Goal: Transaction & Acquisition: Obtain resource

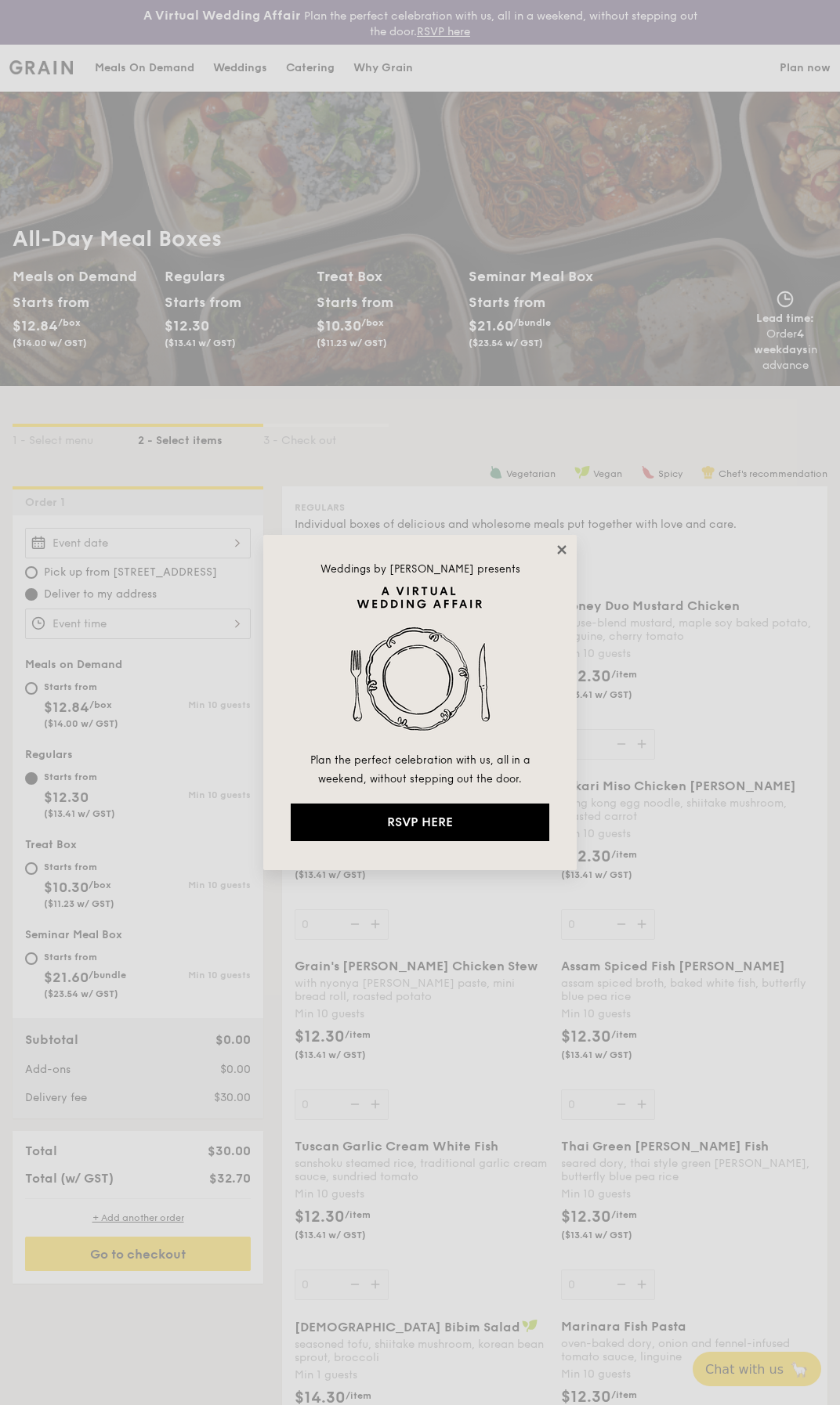
click at [560, 547] on icon at bounding box center [561, 549] width 14 height 14
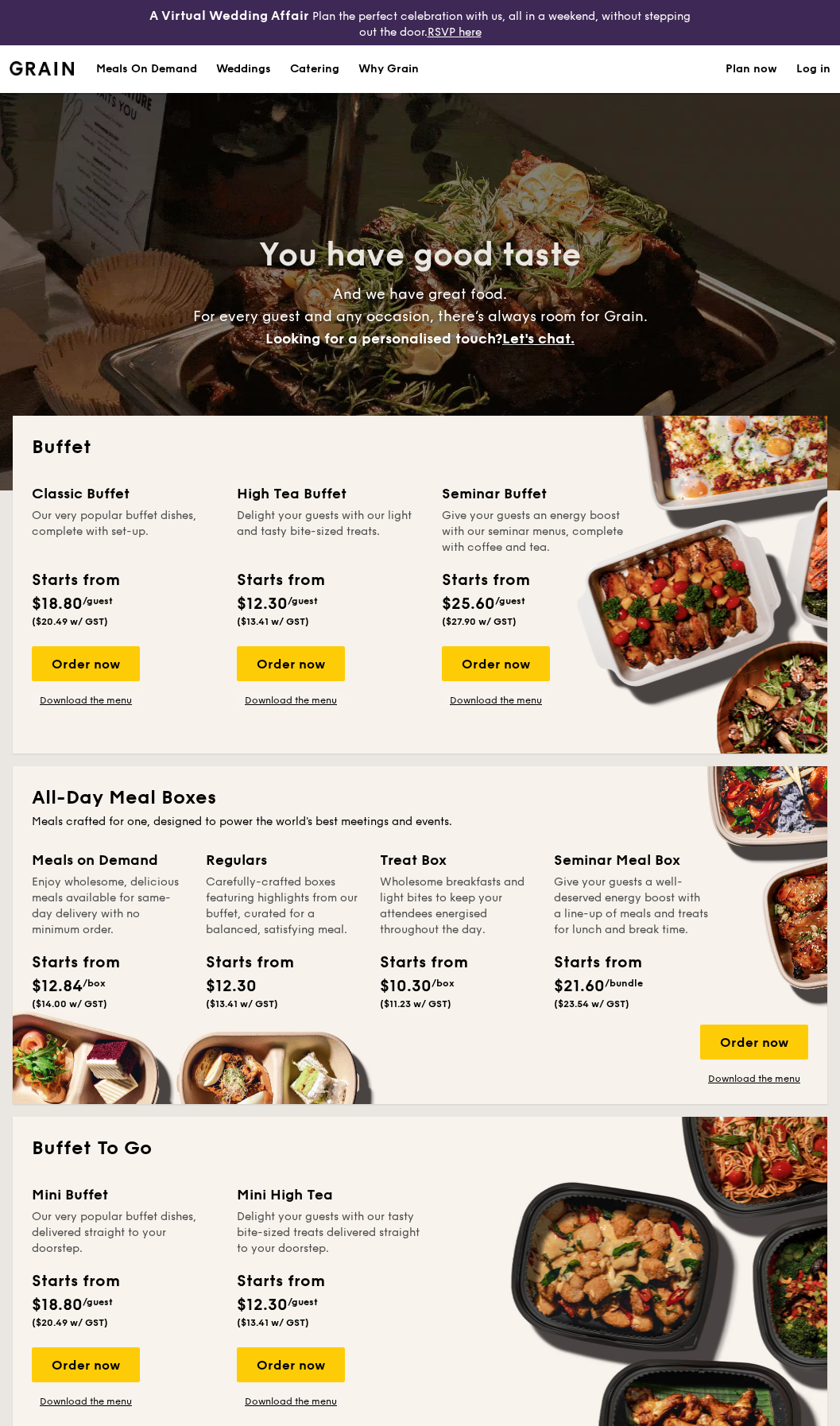
select select
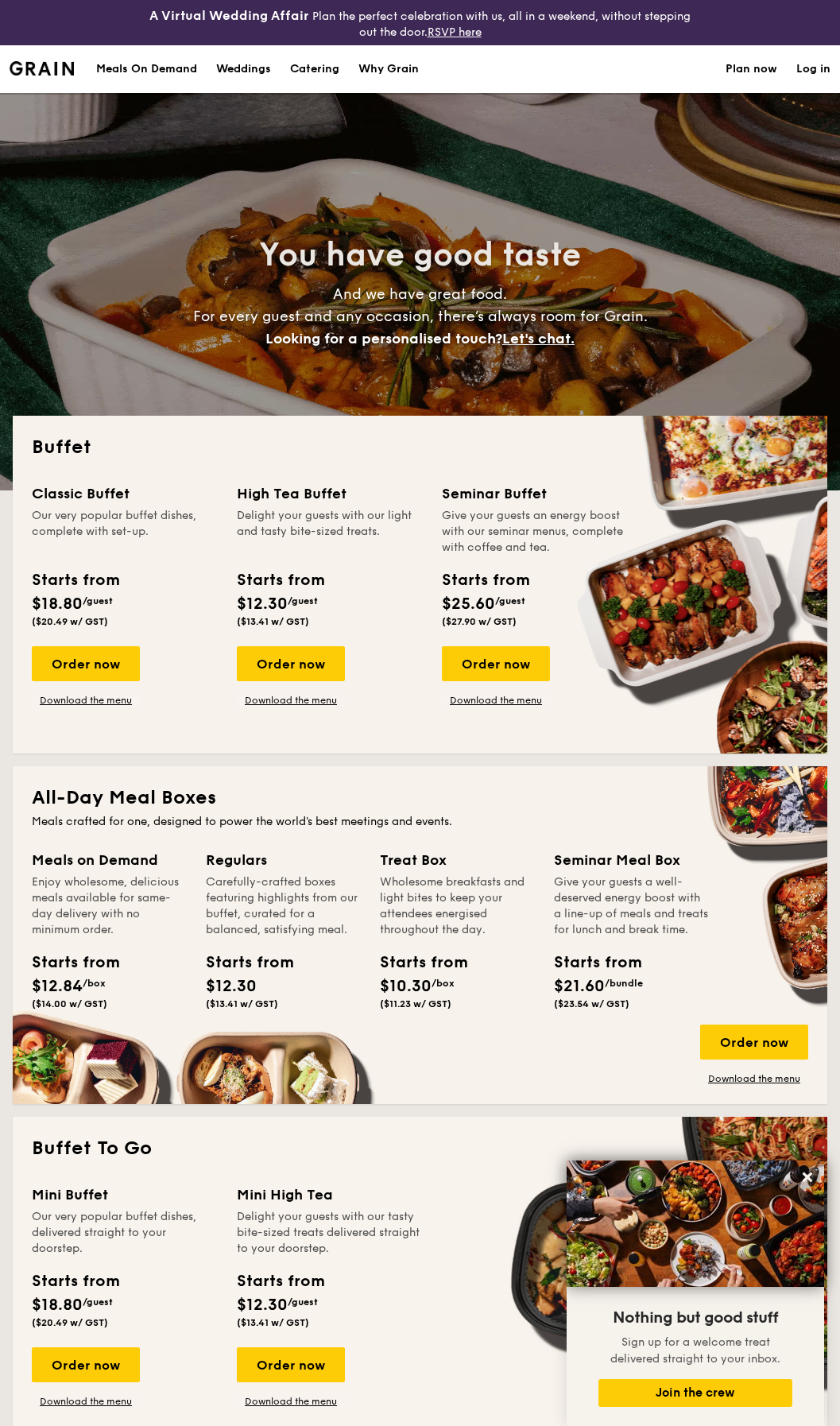
scroll to position [318, 0]
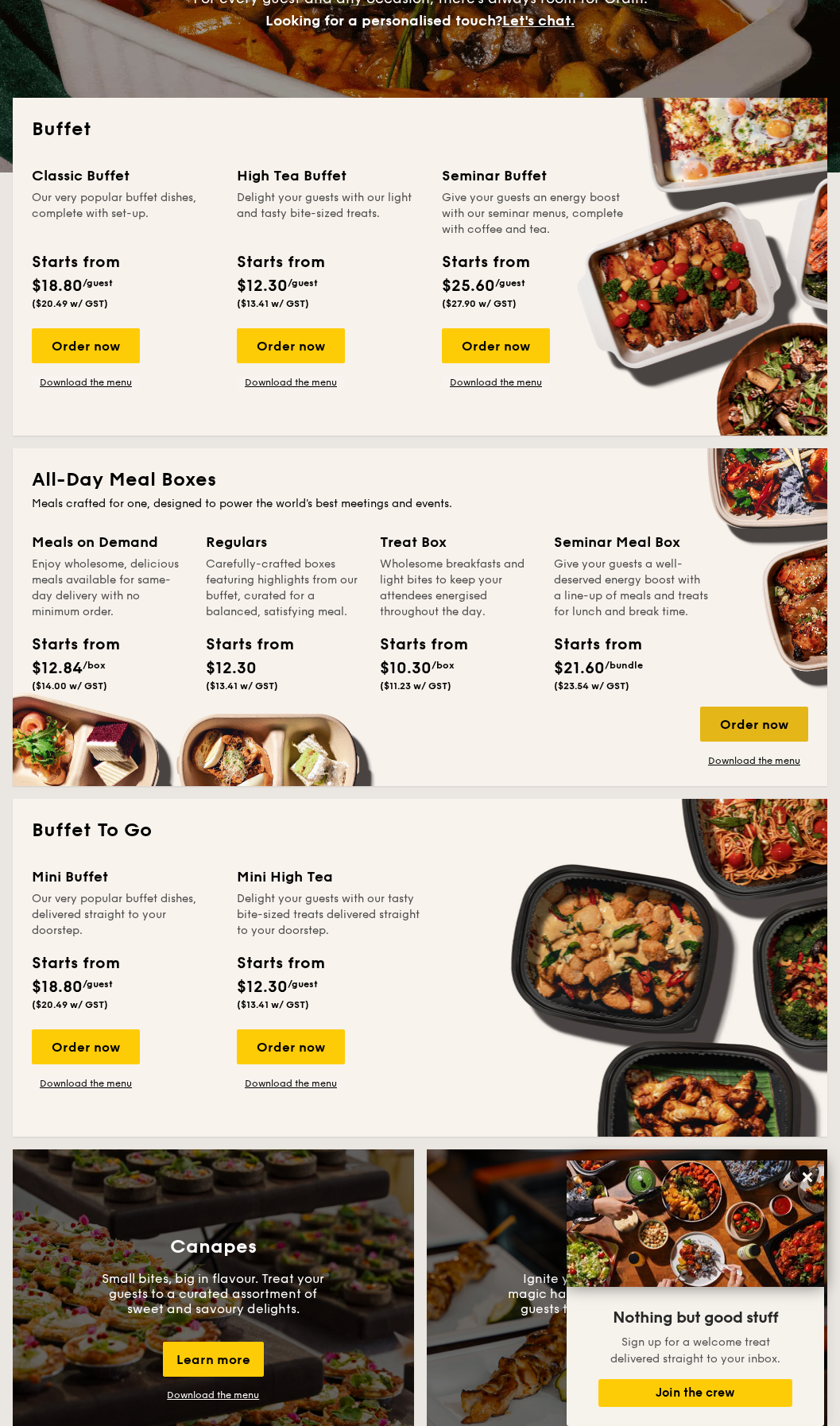
click at [759, 718] on div "Order now" at bounding box center [754, 724] width 108 height 35
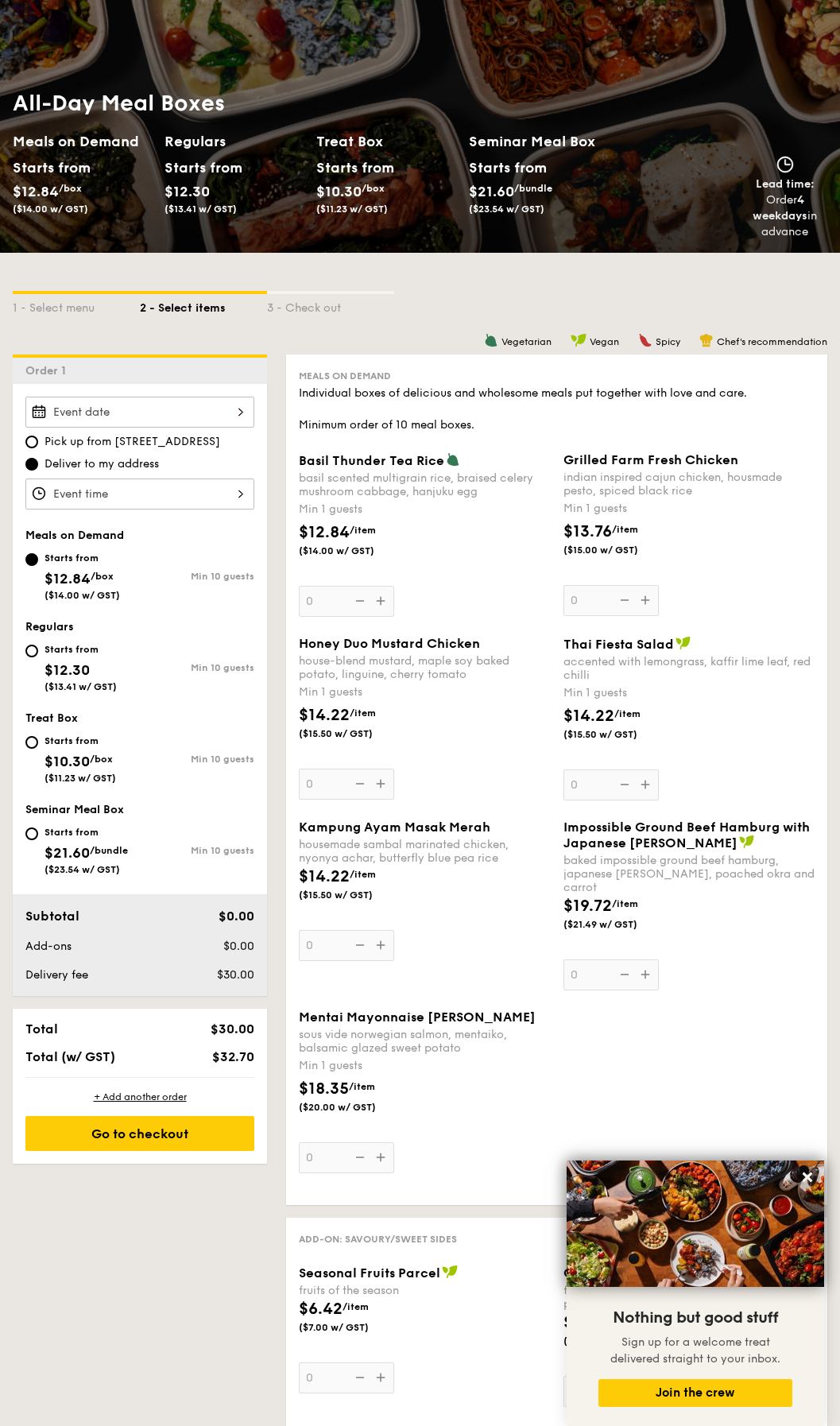
scroll to position [238, 0]
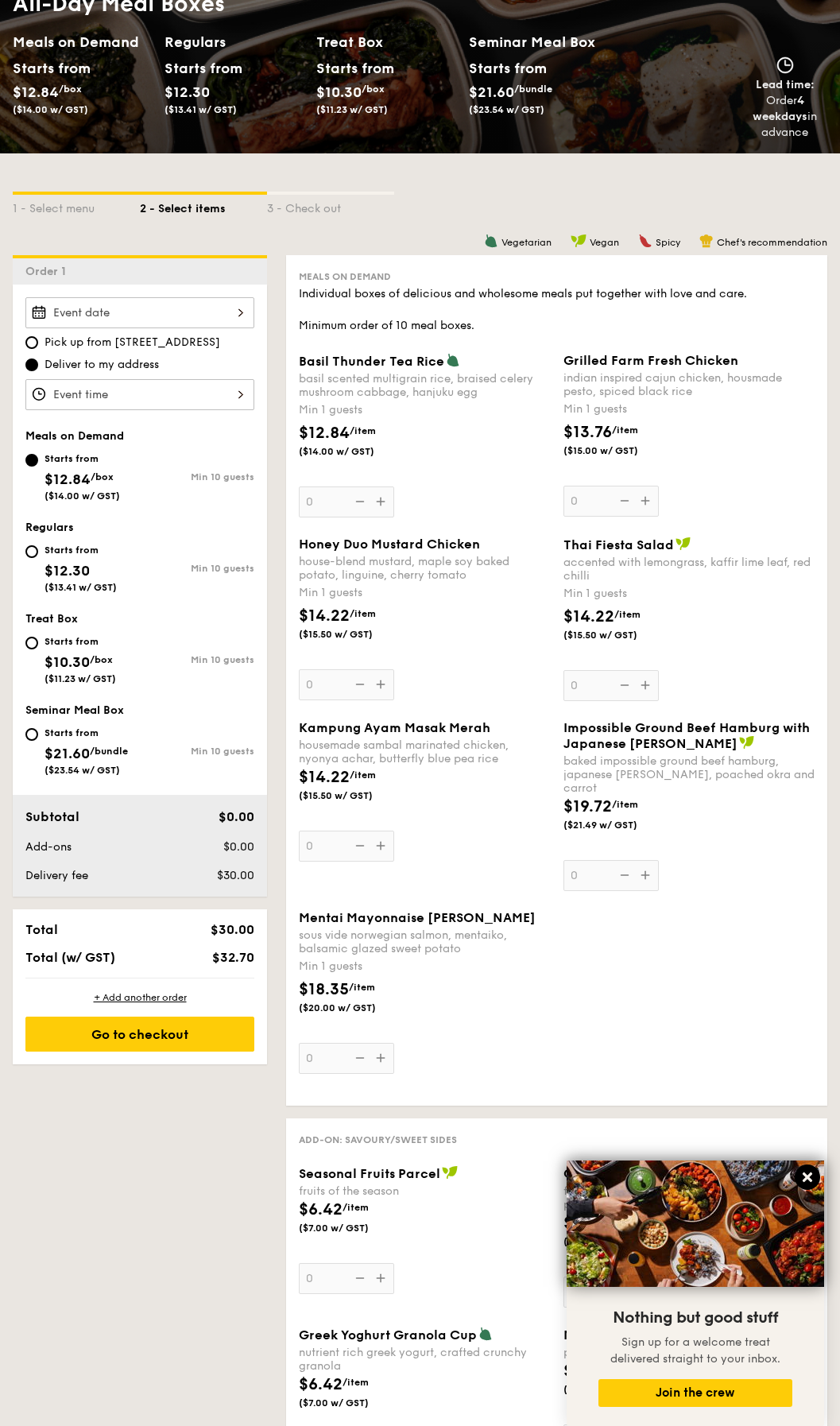
click at [806, 1177] on icon at bounding box center [807, 1177] width 9 height 9
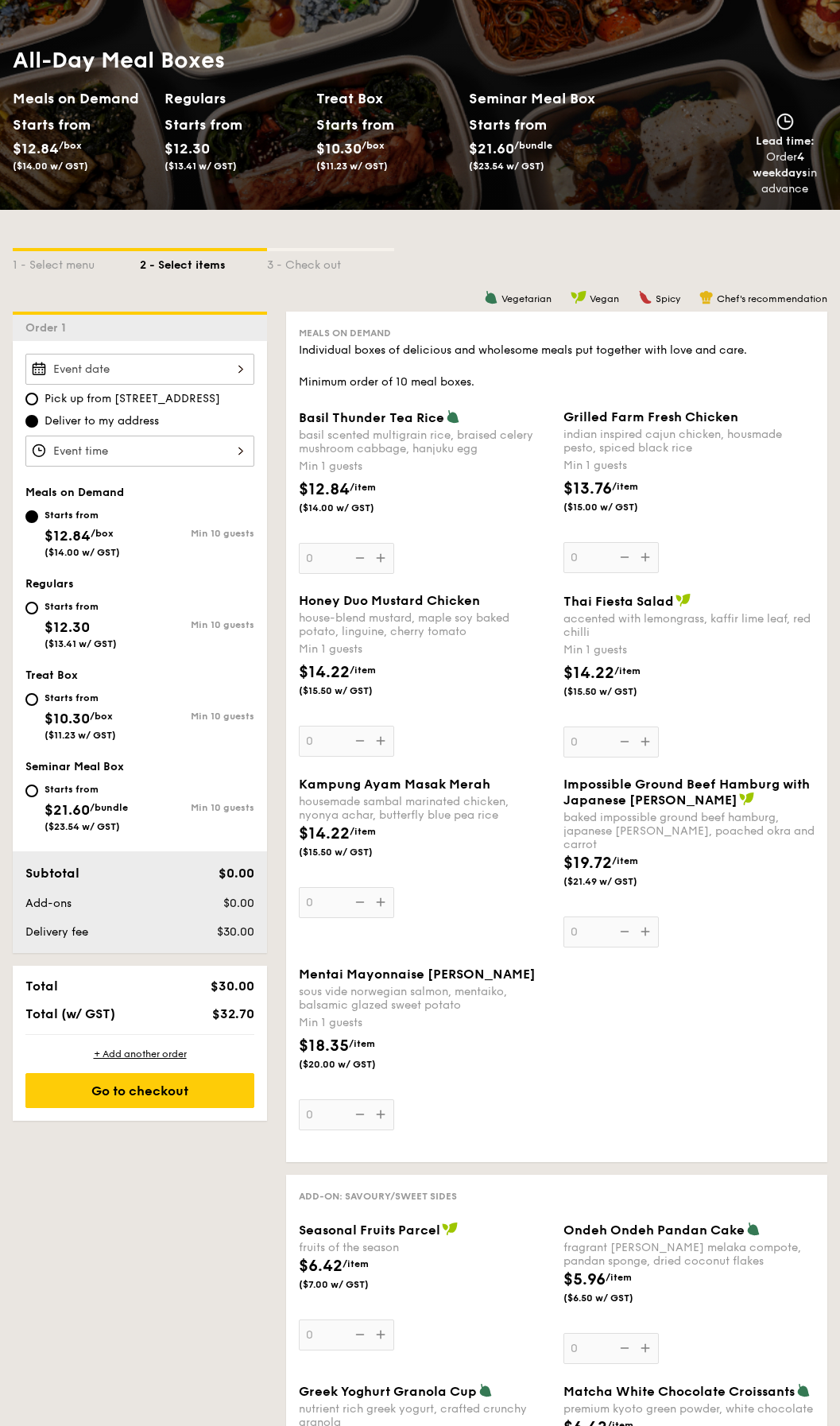
scroll to position [159, 0]
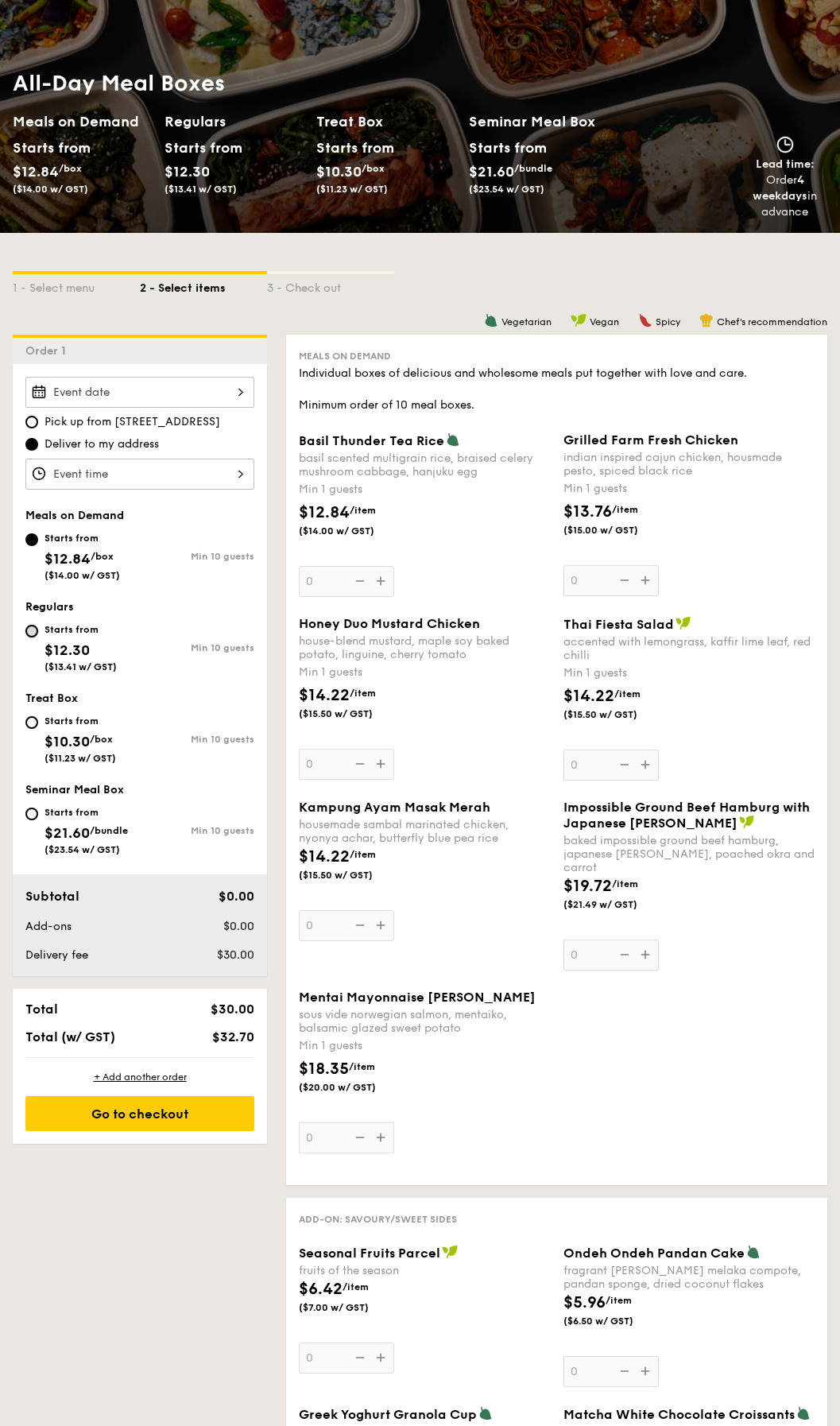
click at [27, 631] on input "Starts from $12.30 ($13.41 w/ GST) Min 10 guests" at bounding box center [32, 631] width 12 height 12
radio input "true"
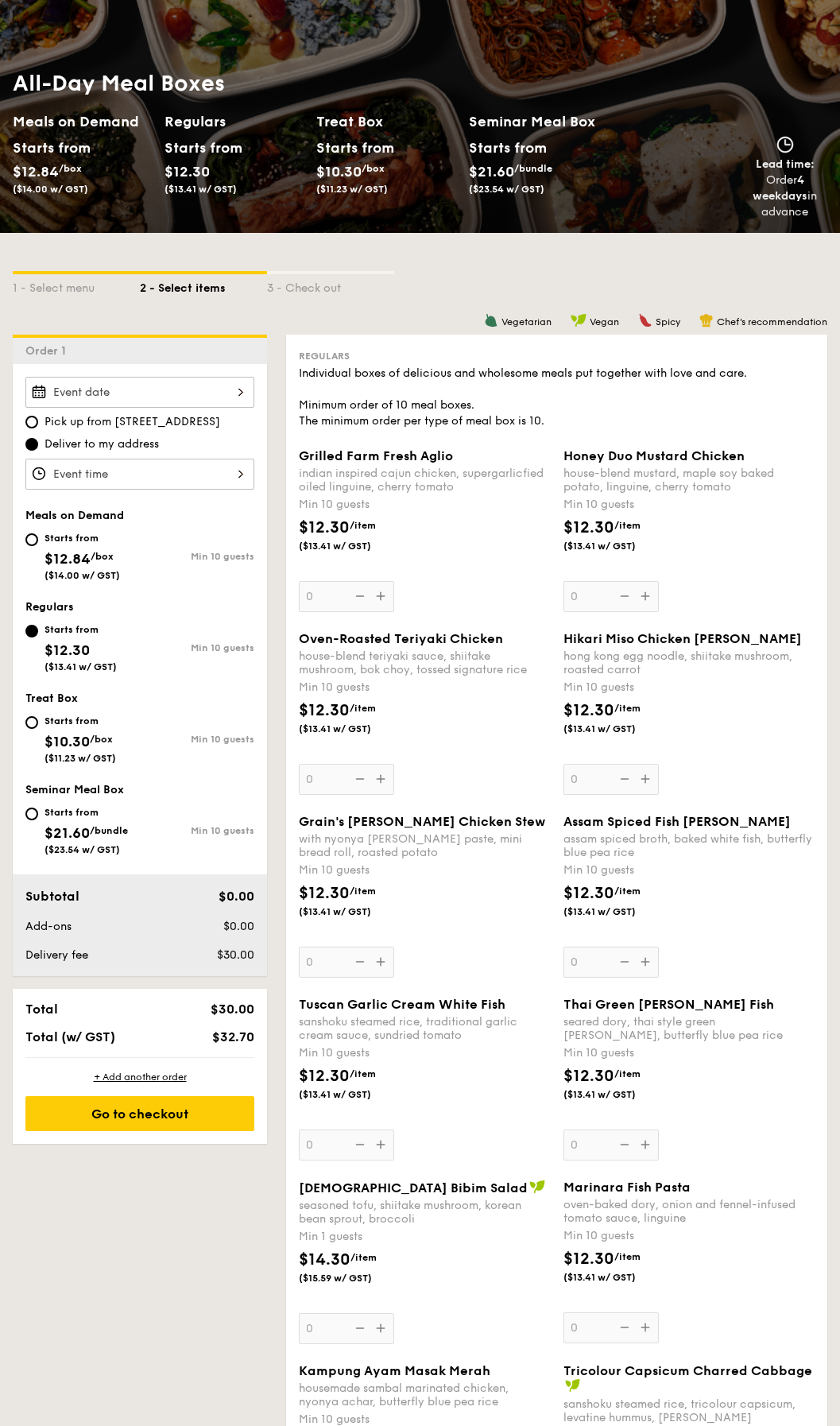
click at [31, 808] on div "Starts from $21.60 /bundle ($23.54 w/ GST)" at bounding box center [83, 829] width 115 height 52
click at [31, 808] on input "Starts from $21.60 /bundle ($23.54 w/ GST) Min 10 guests" at bounding box center [32, 814] width 12 height 12
radio input "true"
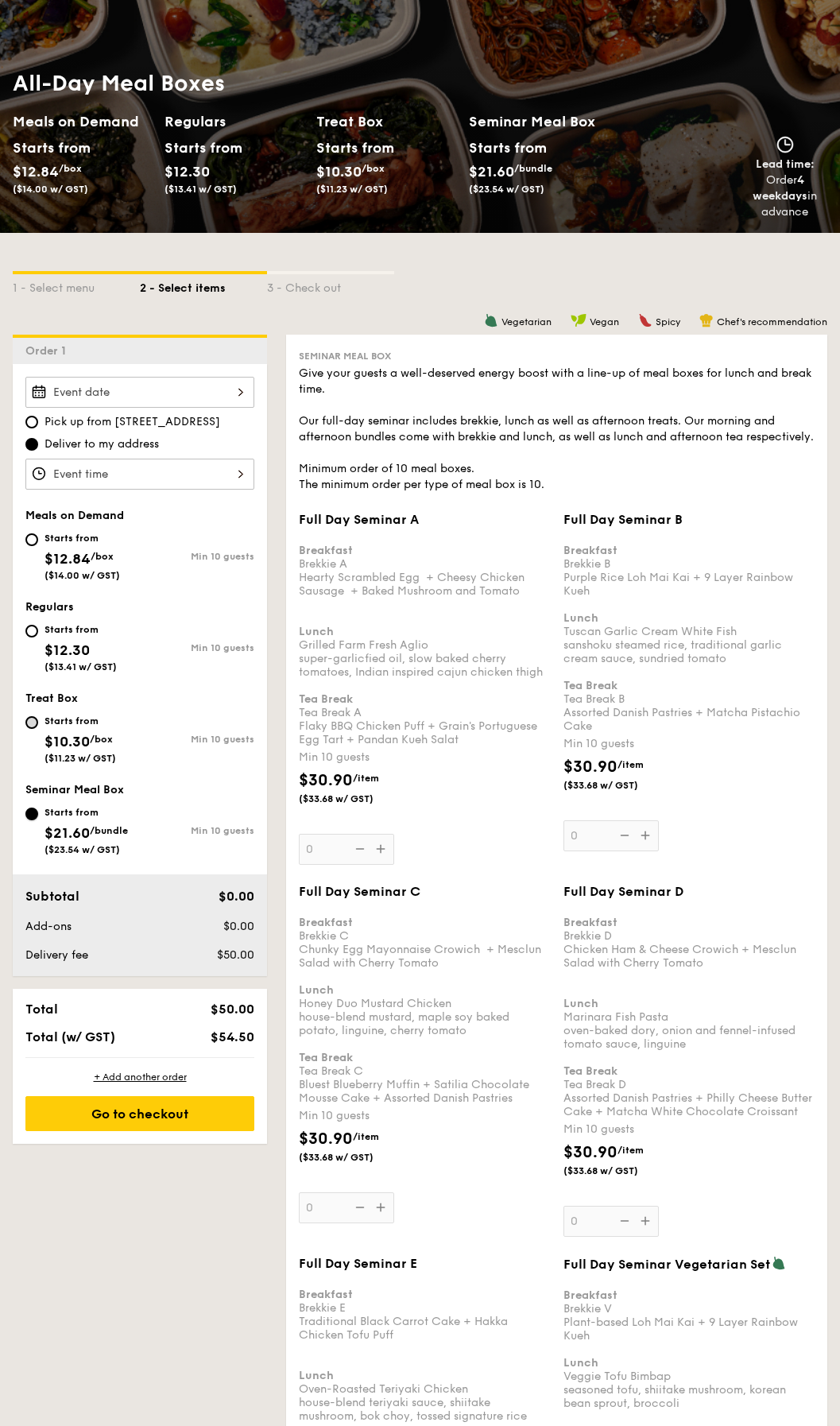
click at [31, 716] on input "Starts from $10.30 /box ($11.23 w/ GST) Min 10 guests" at bounding box center [32, 722] width 12 height 12
radio input "true"
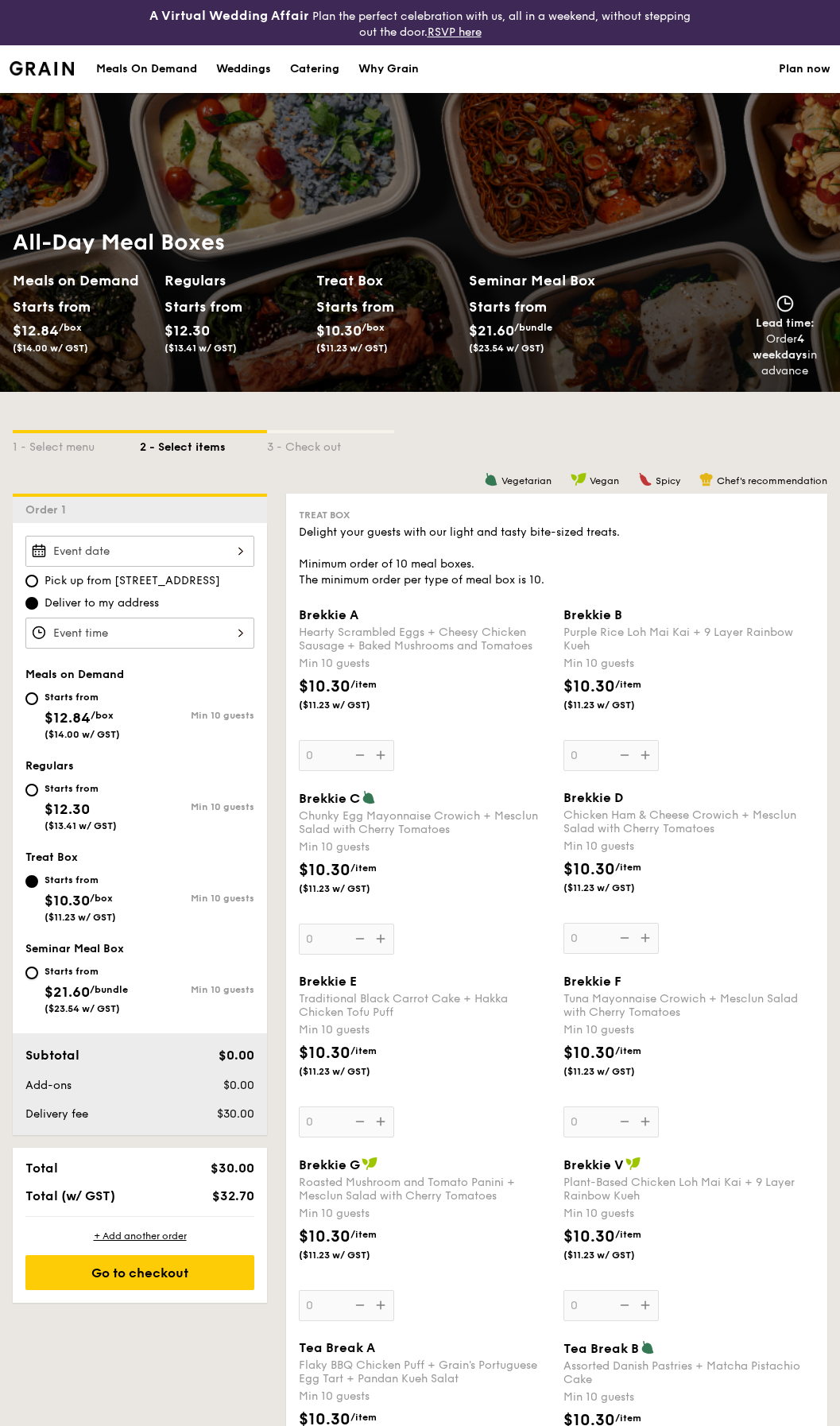
scroll to position [318, 0]
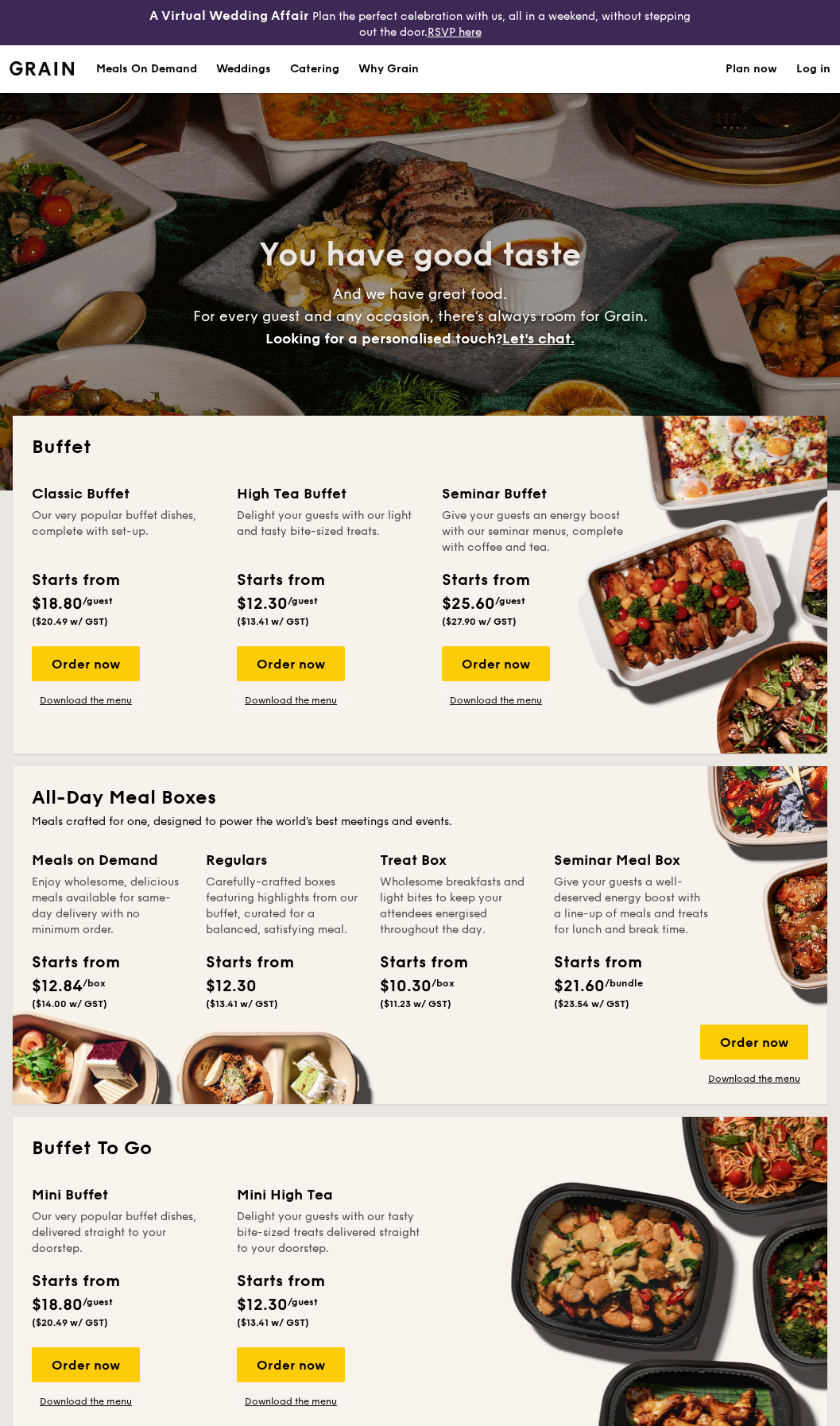
select select
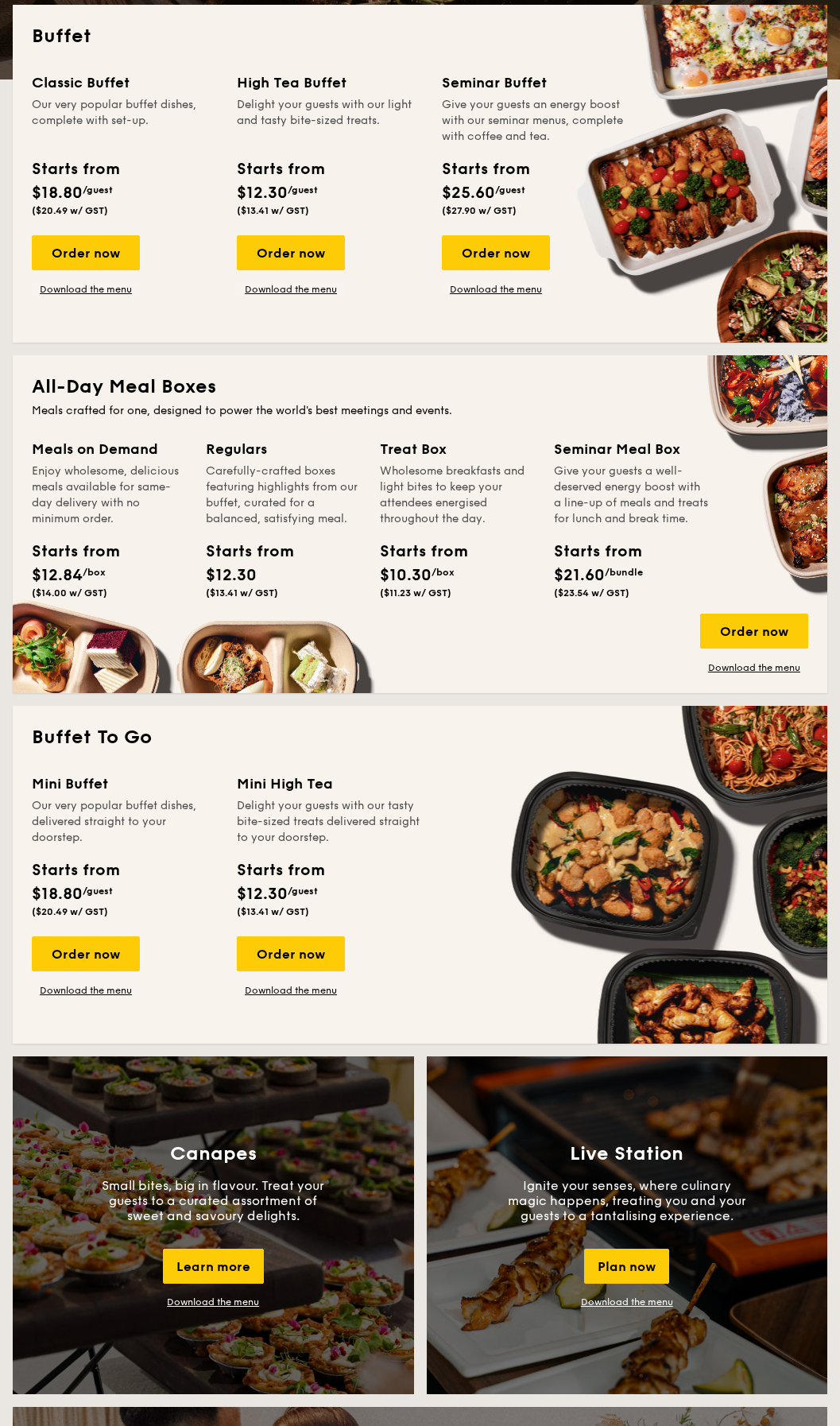
scroll to position [318, 0]
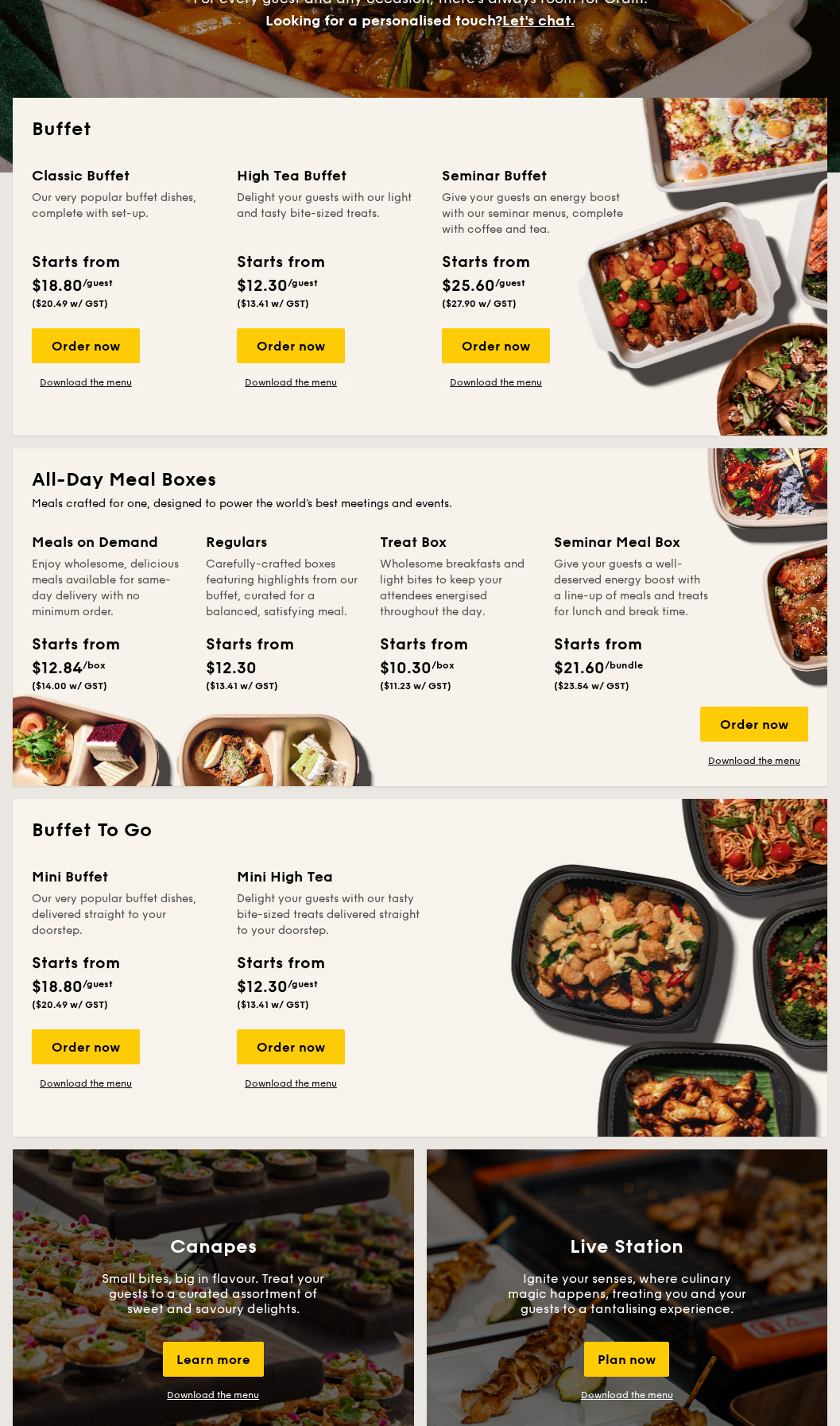
click at [617, 656] on div "Starts from" at bounding box center [590, 645] width 71 height 24
click at [609, 656] on div "Starts from" at bounding box center [590, 645] width 71 height 24
click at [157, 520] on div "All-Day Meal Boxes Meals crafted for one, designed to power the world's best me…" at bounding box center [420, 617] width 815 height 338
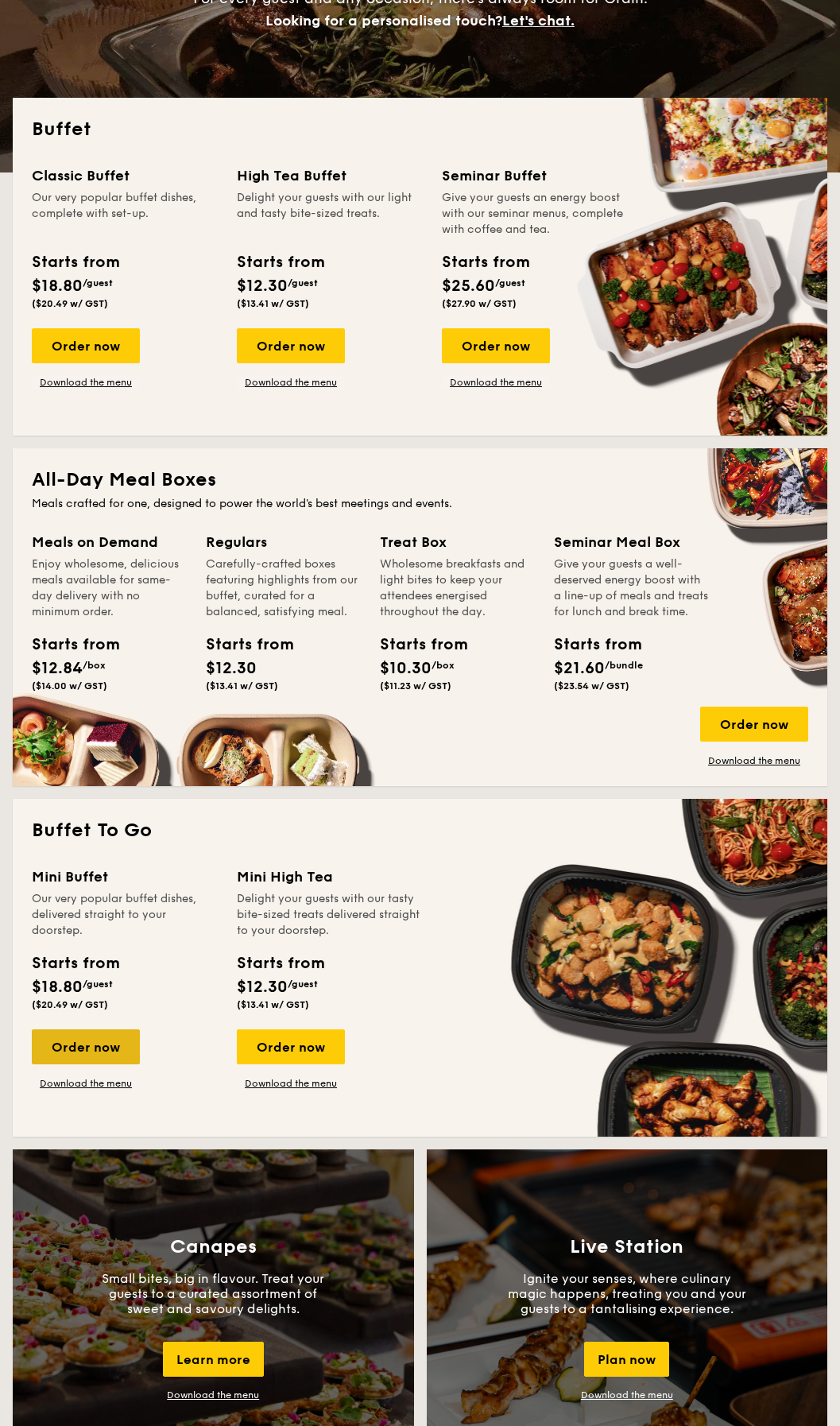
click at [81, 1059] on div "Order now" at bounding box center [86, 1047] width 108 height 35
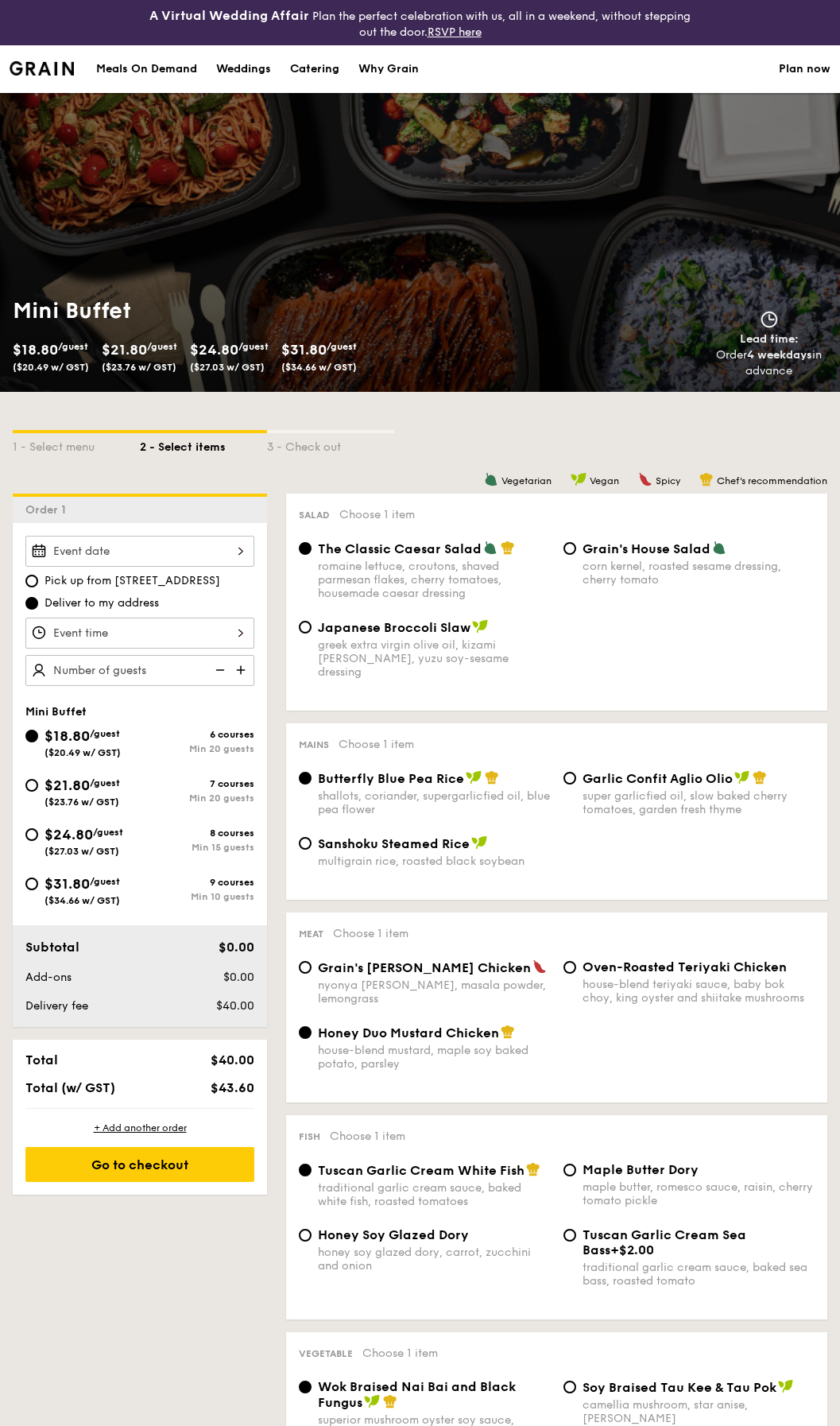
select select
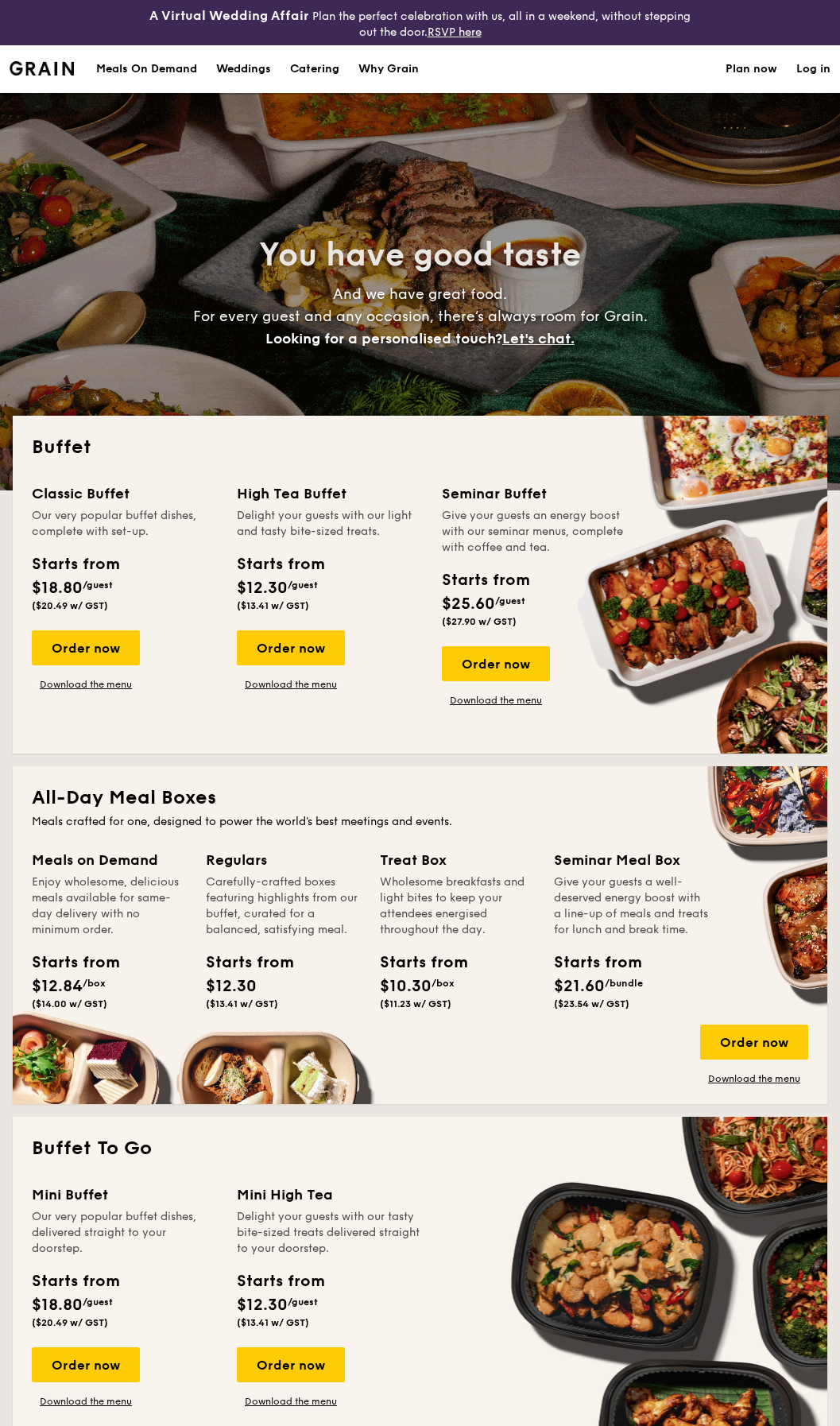
scroll to position [181, 0]
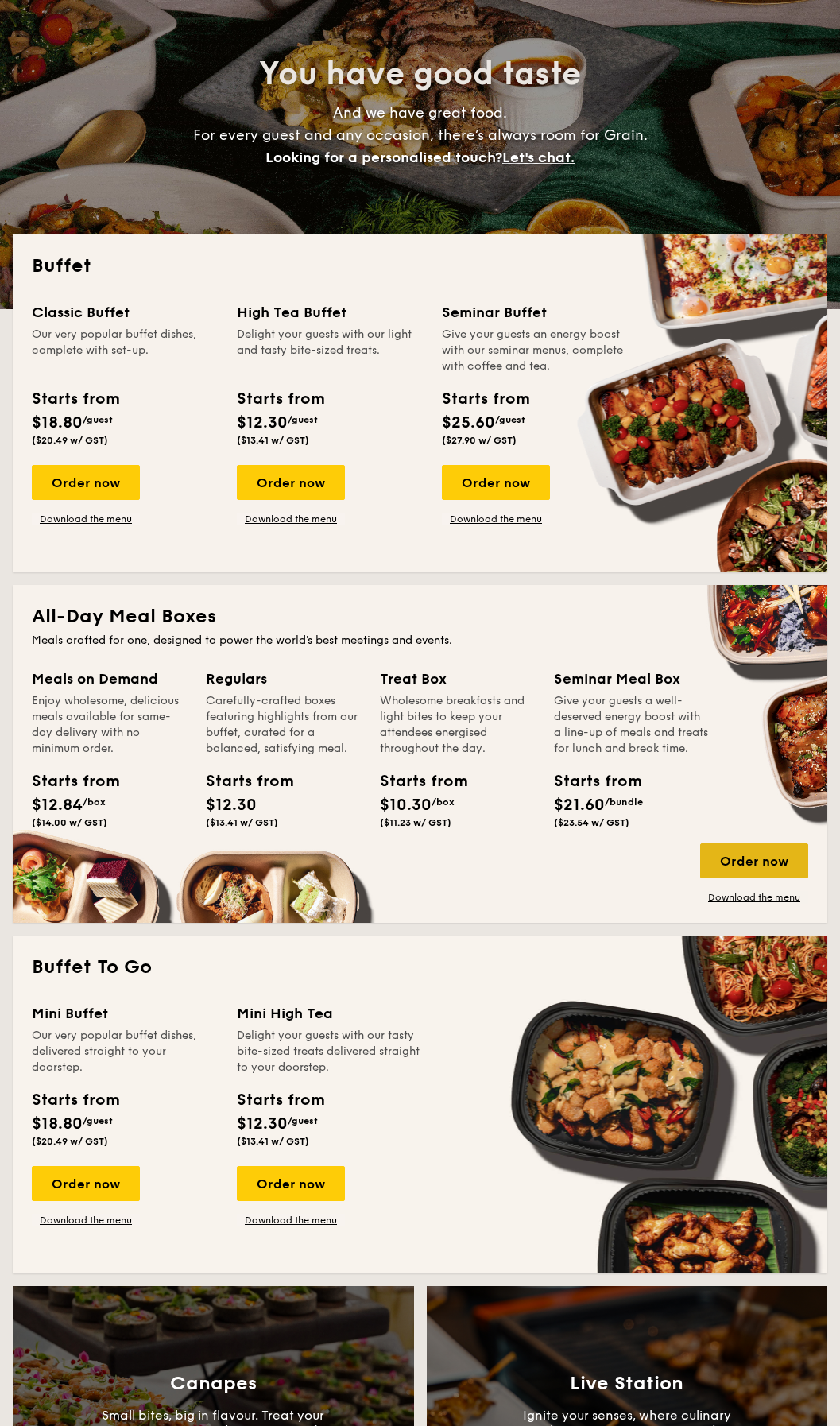
click at [764, 860] on div "Order now" at bounding box center [754, 861] width 108 height 35
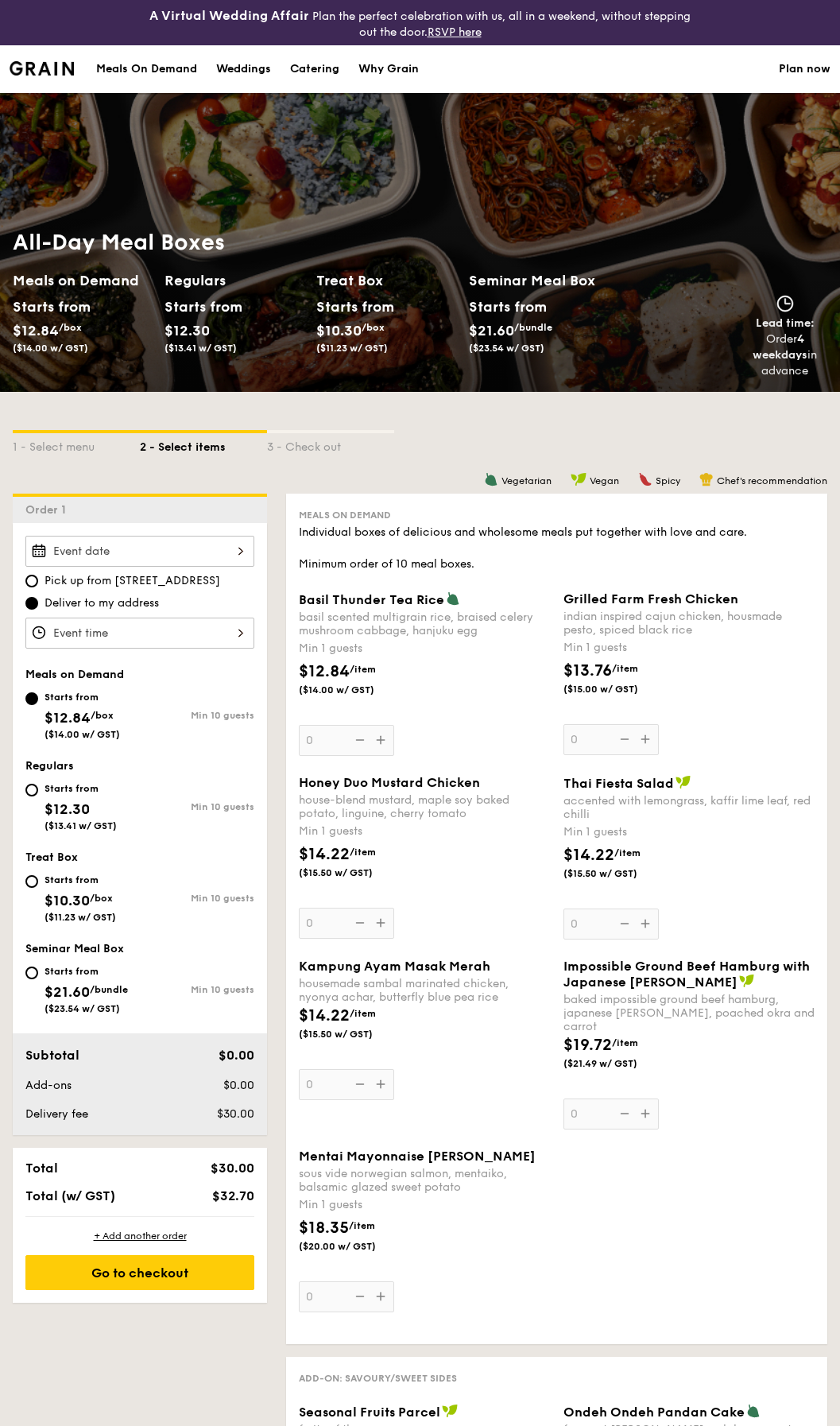
select select
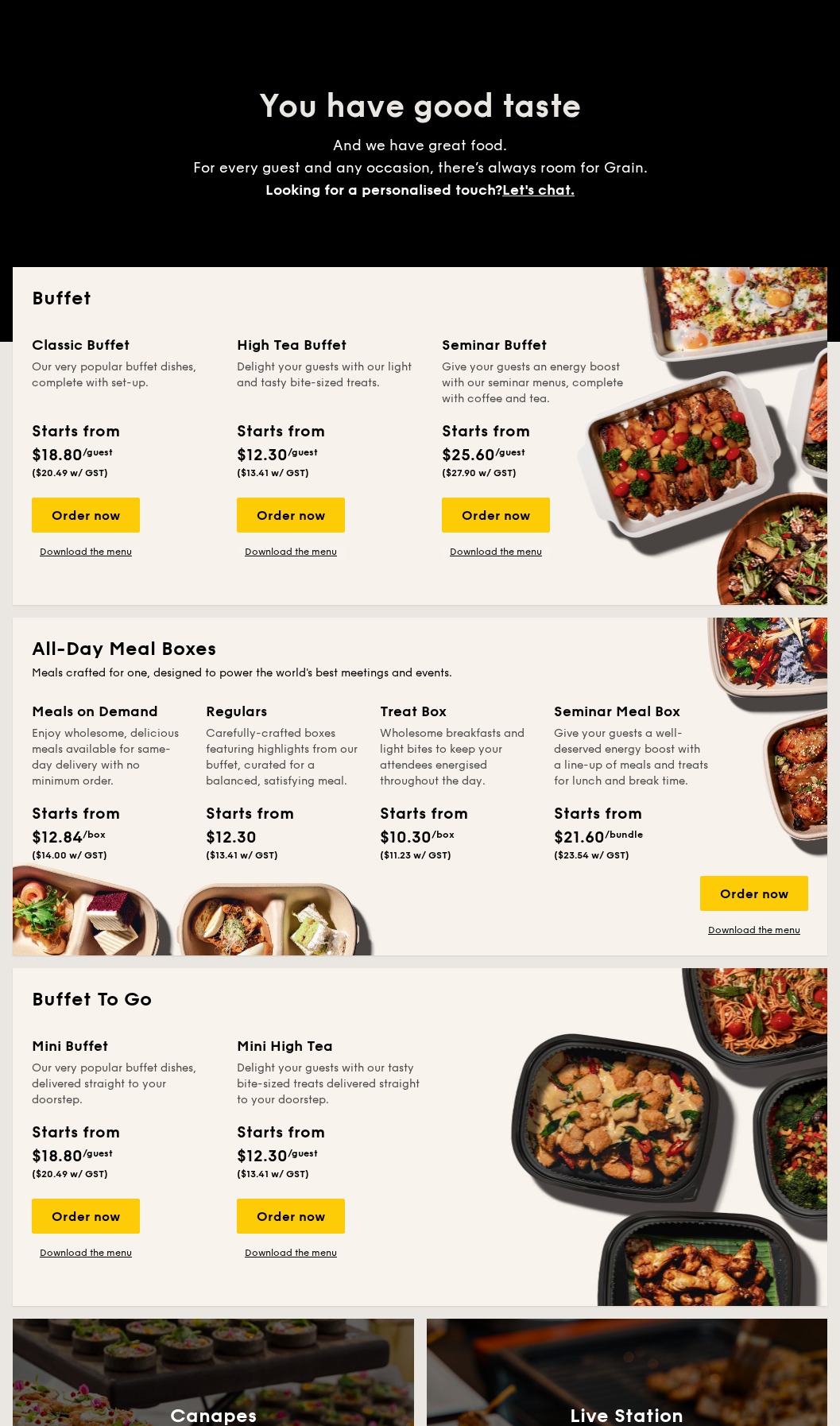
scroll to position [147, 0]
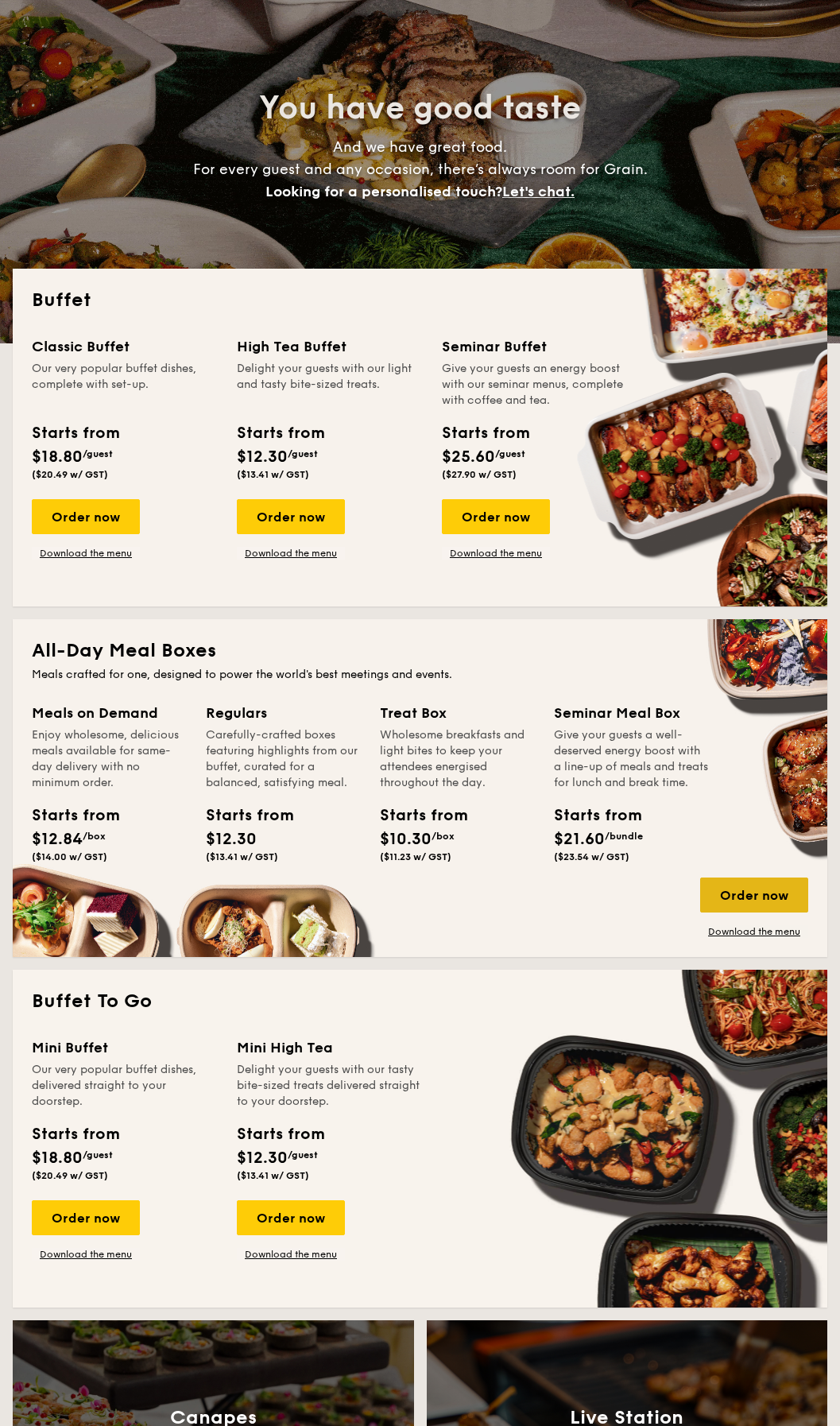
click at [750, 901] on div "Order now" at bounding box center [754, 895] width 108 height 35
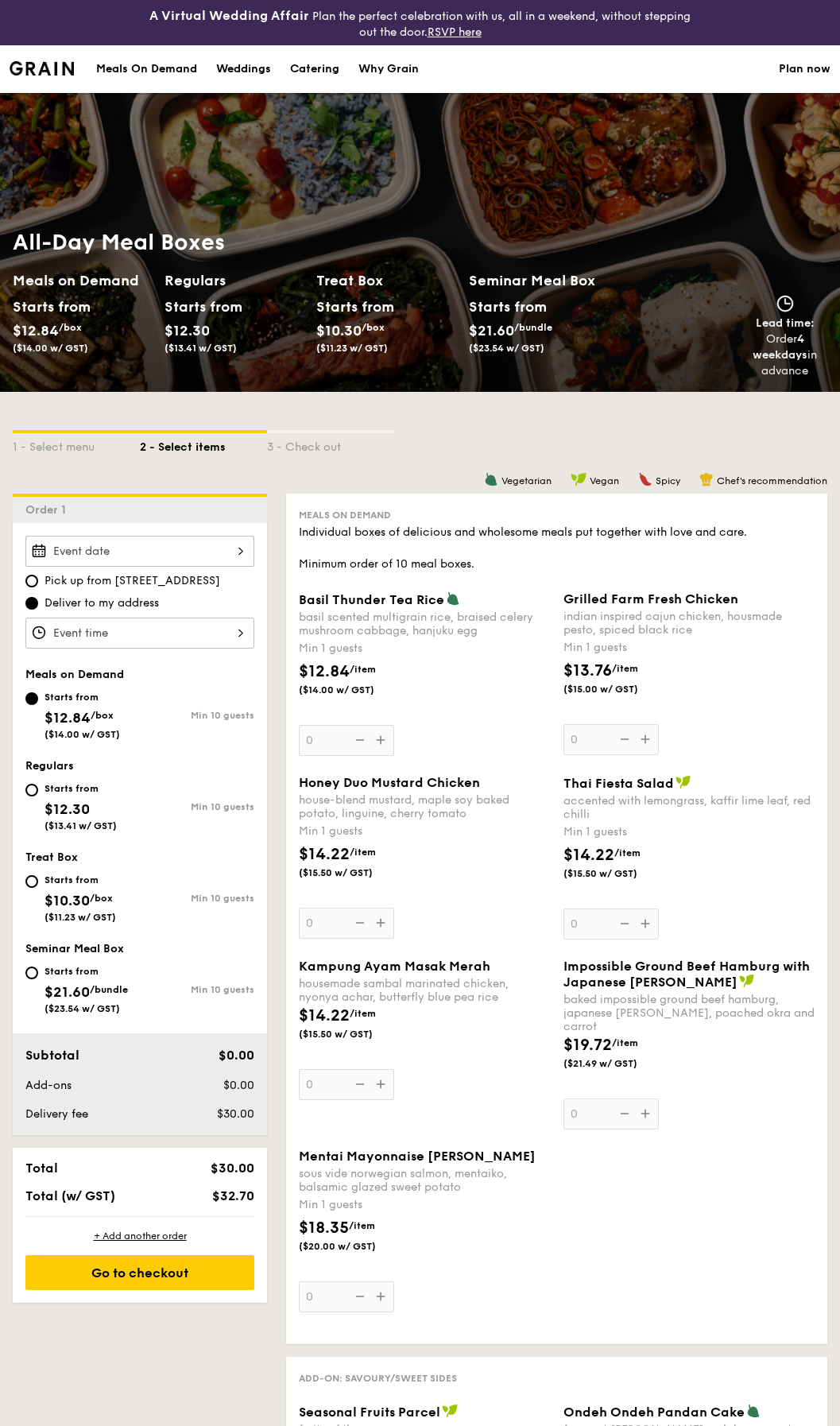
select select
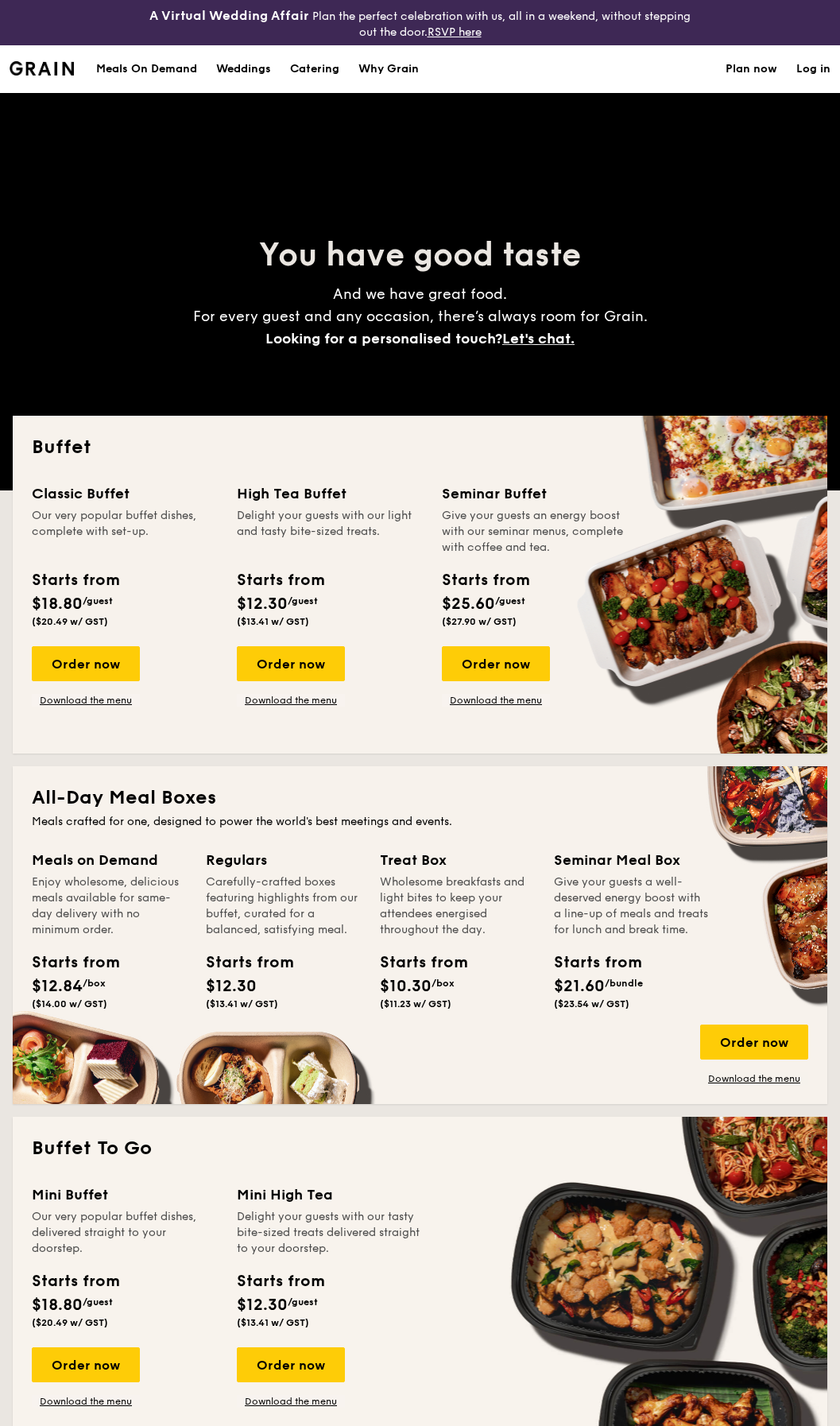
scroll to position [109, 0]
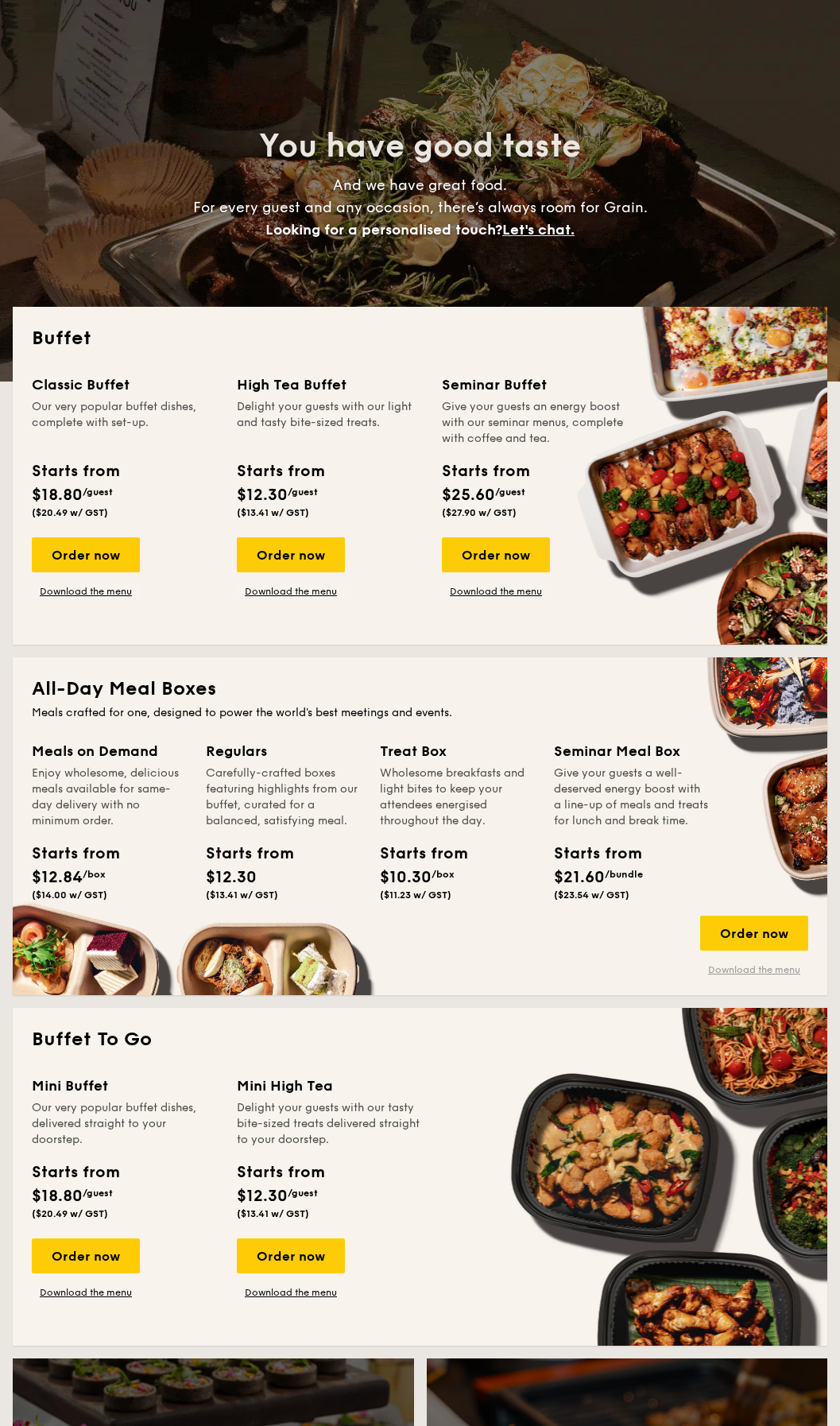
click at [766, 966] on link "Download the menu" at bounding box center [754, 970] width 108 height 12
